Goal: Check status: Check status

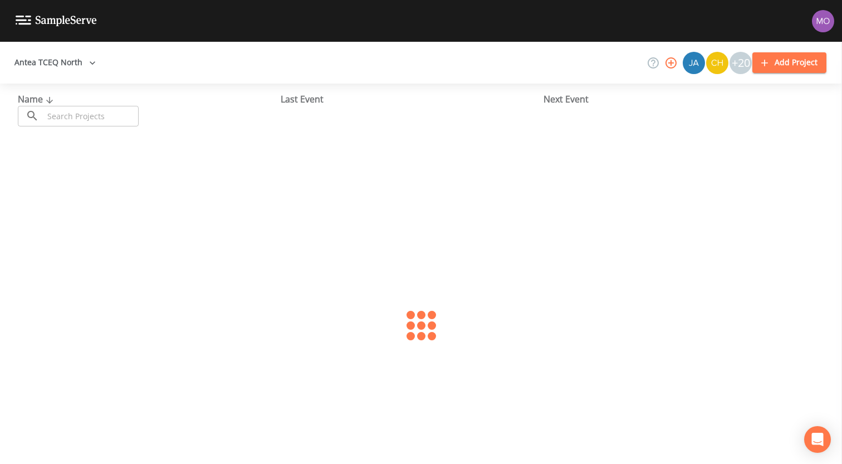
click at [94, 116] on input "text" at bounding box center [90, 116] width 95 height 21
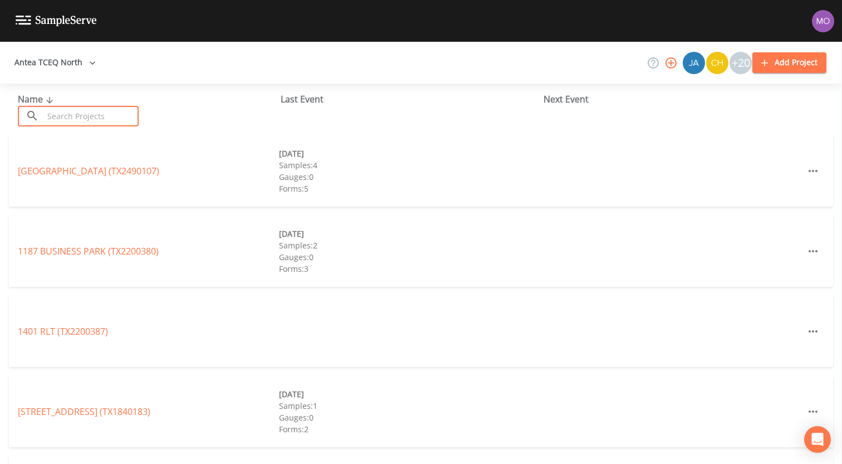
paste input "TX1260094"
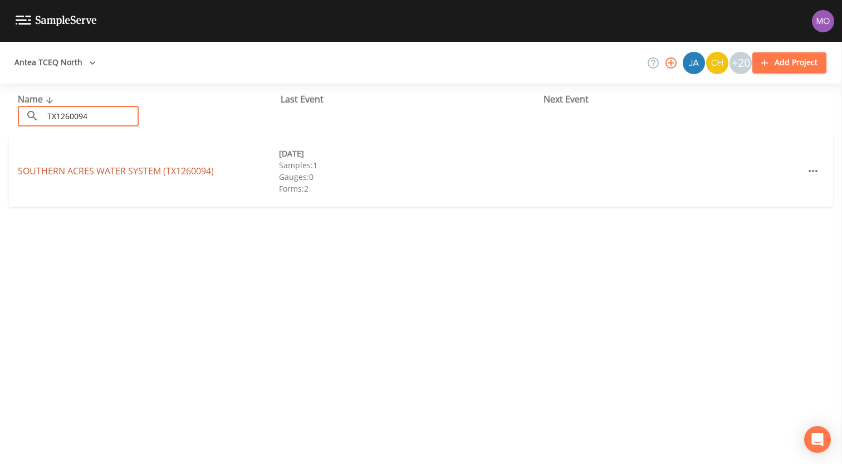
type input "TX1260094"
click at [103, 176] on link "SOUTHERN ACRES WATER SYSTEM (TX1260094)" at bounding box center [116, 171] width 196 height 12
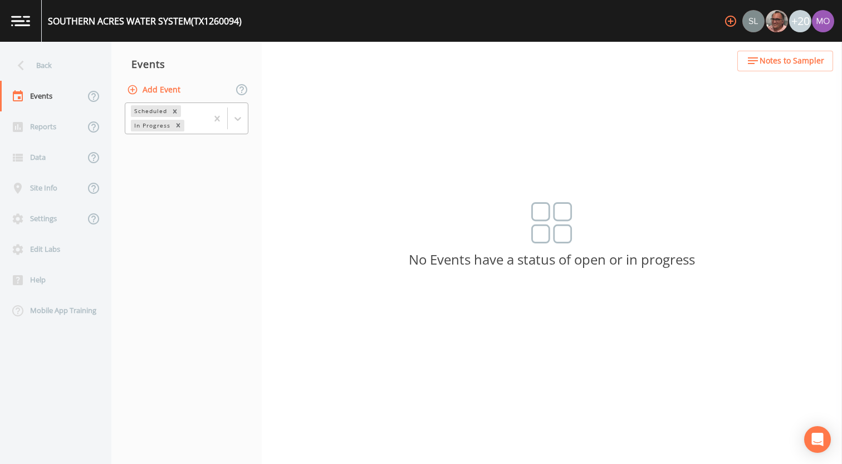
click at [151, 125] on div "In Progress" at bounding box center [151, 126] width 41 height 12
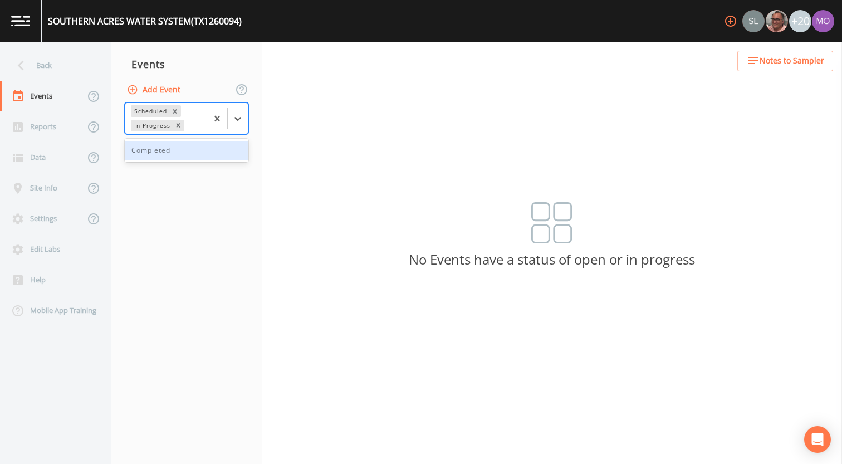
click at [148, 155] on div "Completed" at bounding box center [187, 150] width 124 height 19
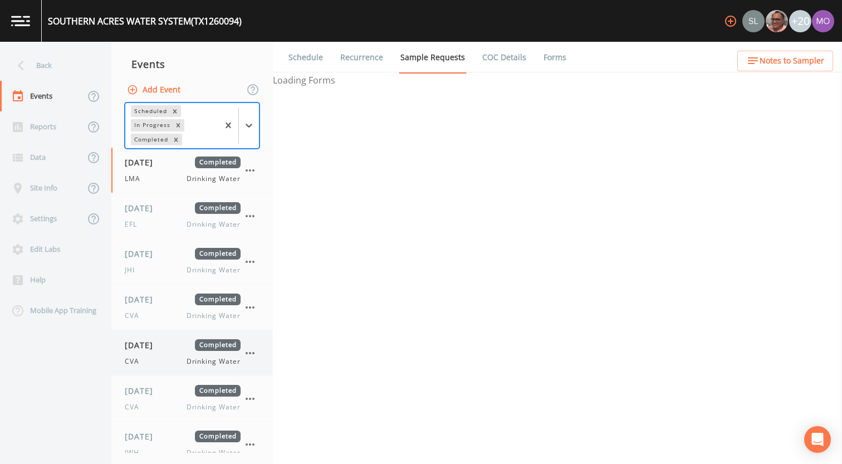
scroll to position [14, 0]
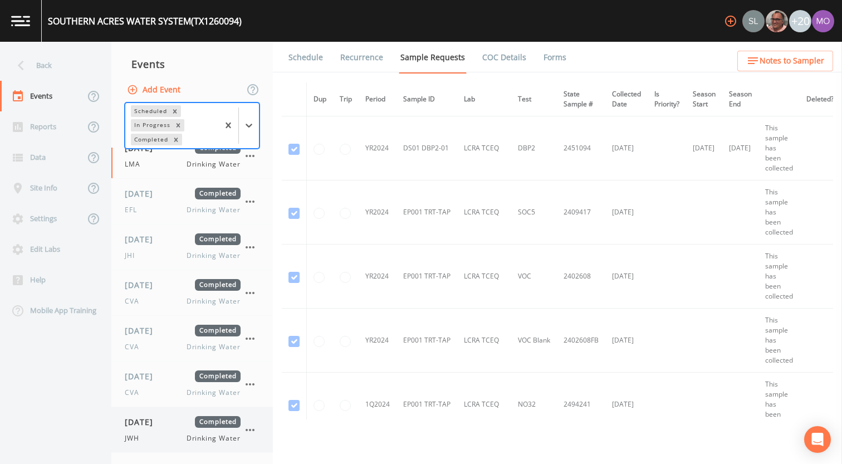
click at [150, 436] on div "JWH Drinking Water" at bounding box center [183, 438] width 116 height 10
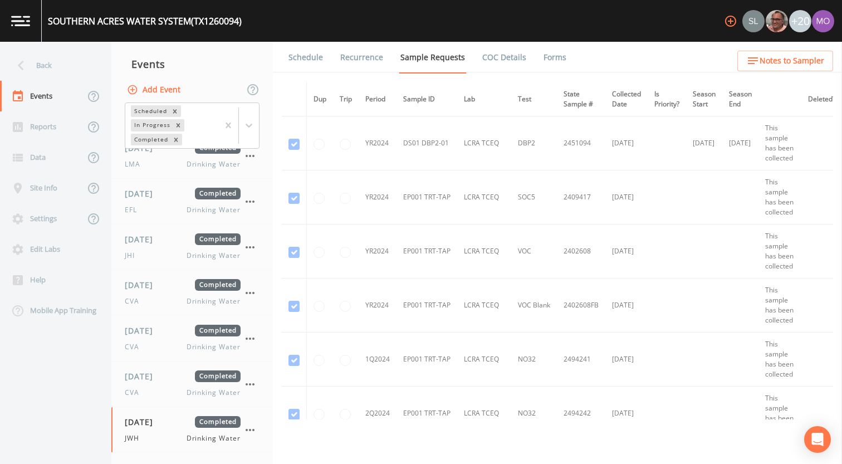
click at [556, 56] on link "Forms" at bounding box center [555, 57] width 26 height 31
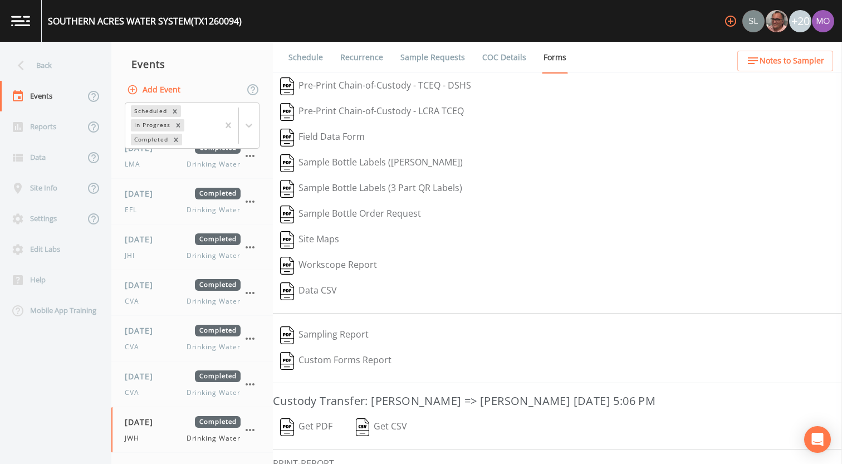
scroll to position [73, 0]
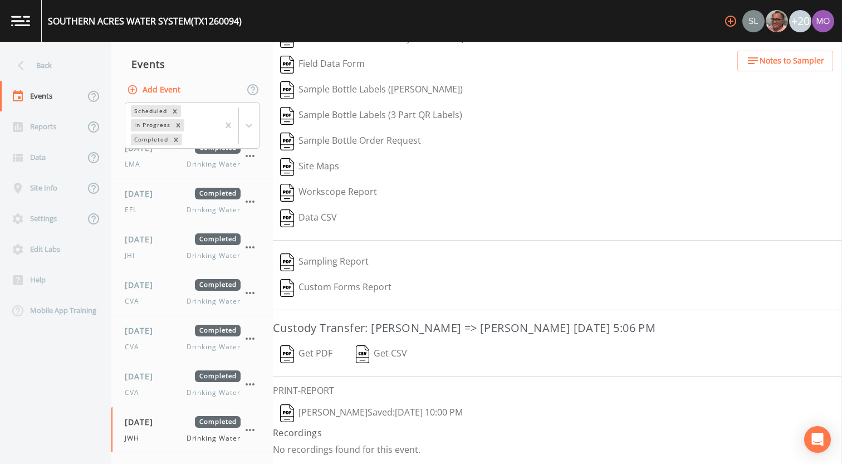
click at [291, 411] on img "button" at bounding box center [287, 413] width 14 height 18
click at [55, 69] on div "Back" at bounding box center [50, 65] width 100 height 31
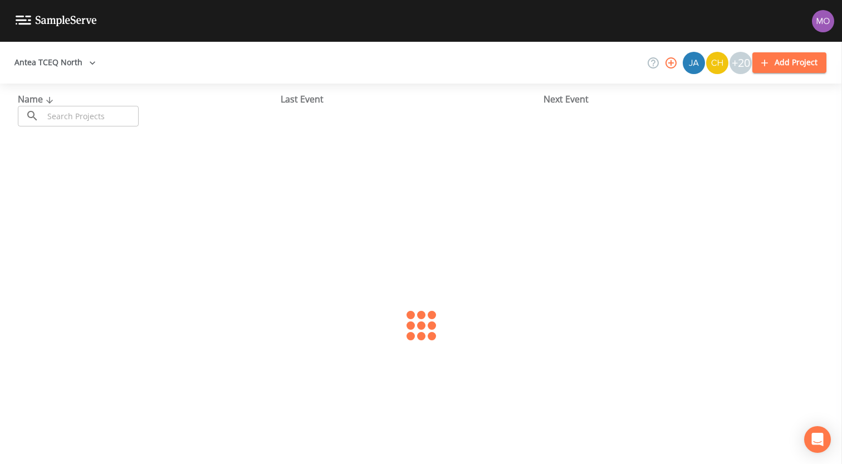
click at [79, 113] on input "text" at bounding box center [90, 116] width 95 height 21
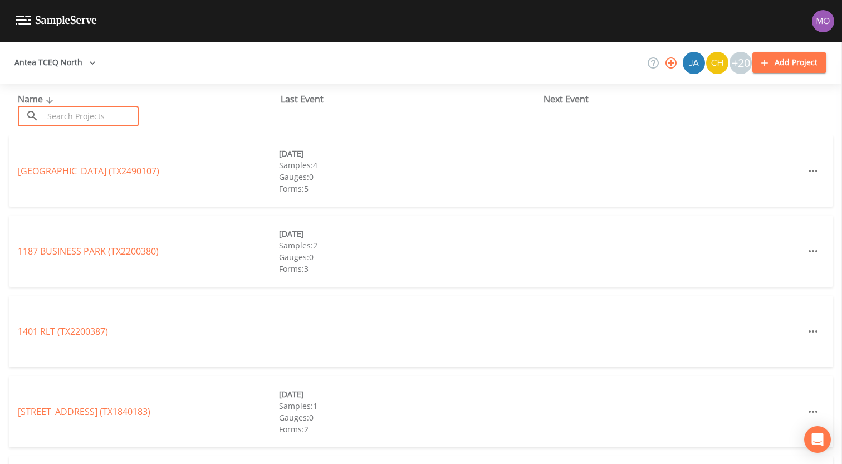
paste input "TX0700081"
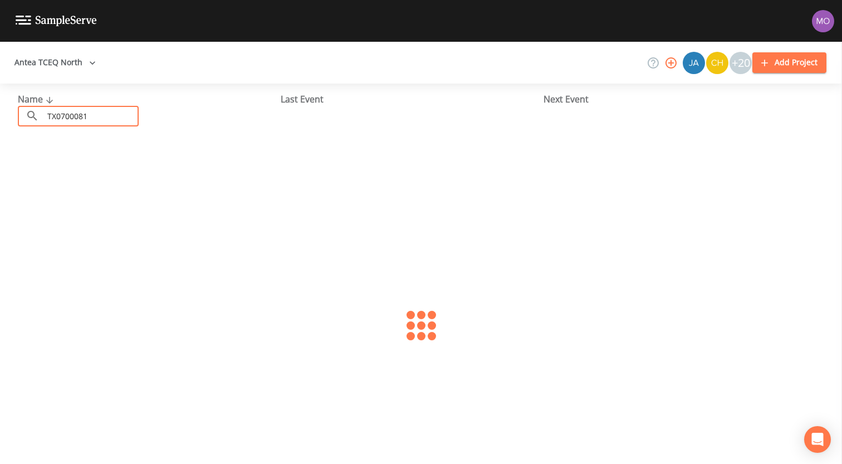
type input "TX0700081"
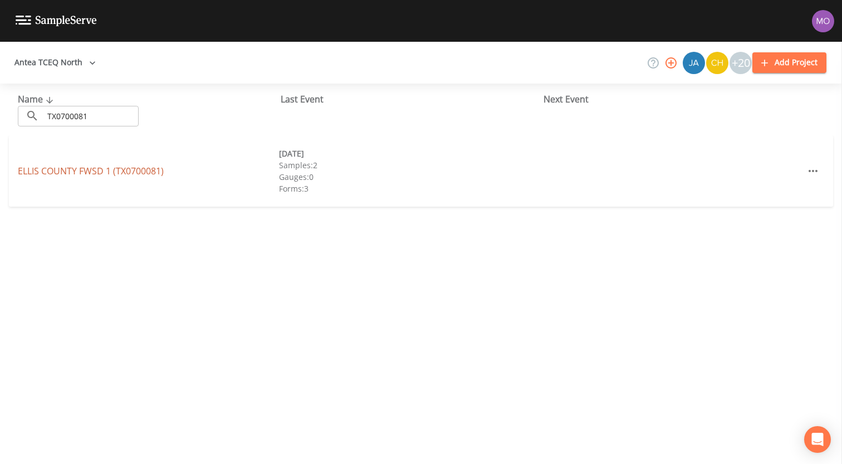
click at [86, 168] on link "ELLIS COUNTY FWSD 1 (TX0700081)" at bounding box center [91, 171] width 146 height 12
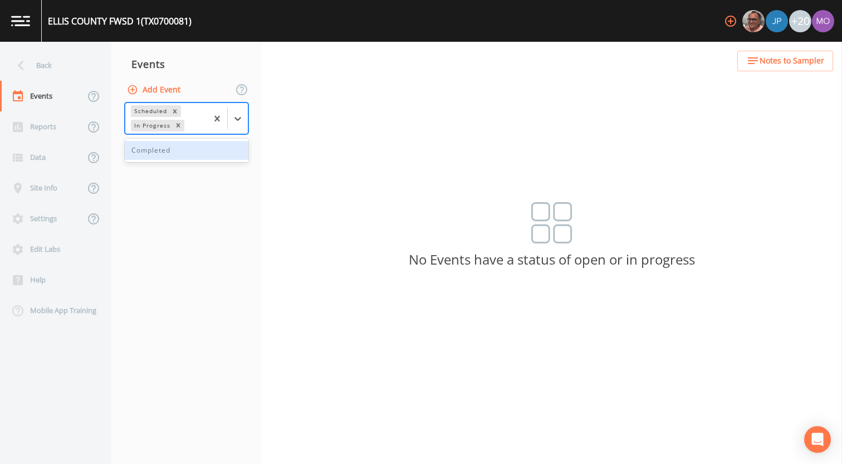
click at [143, 123] on div "In Progress" at bounding box center [151, 126] width 41 height 12
click at [147, 149] on div "Completed" at bounding box center [187, 150] width 124 height 19
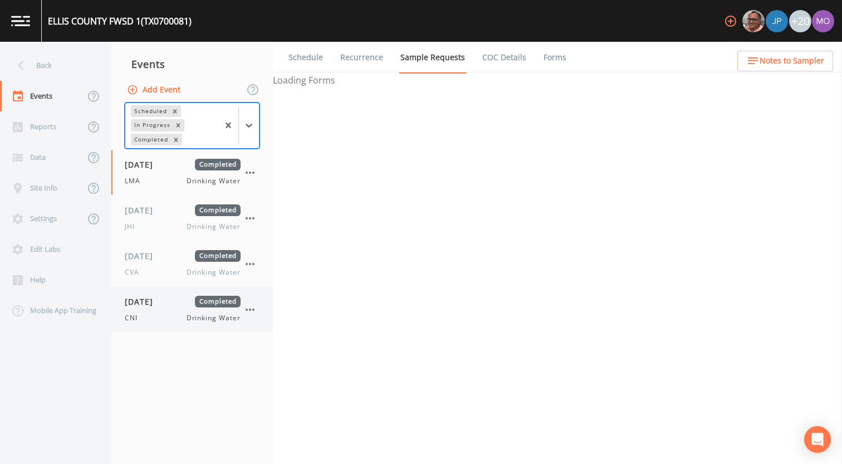
click at [158, 309] on div "[DATE] Completed CNI Drinking Water" at bounding box center [183, 309] width 116 height 27
